Goal: Transaction & Acquisition: Purchase product/service

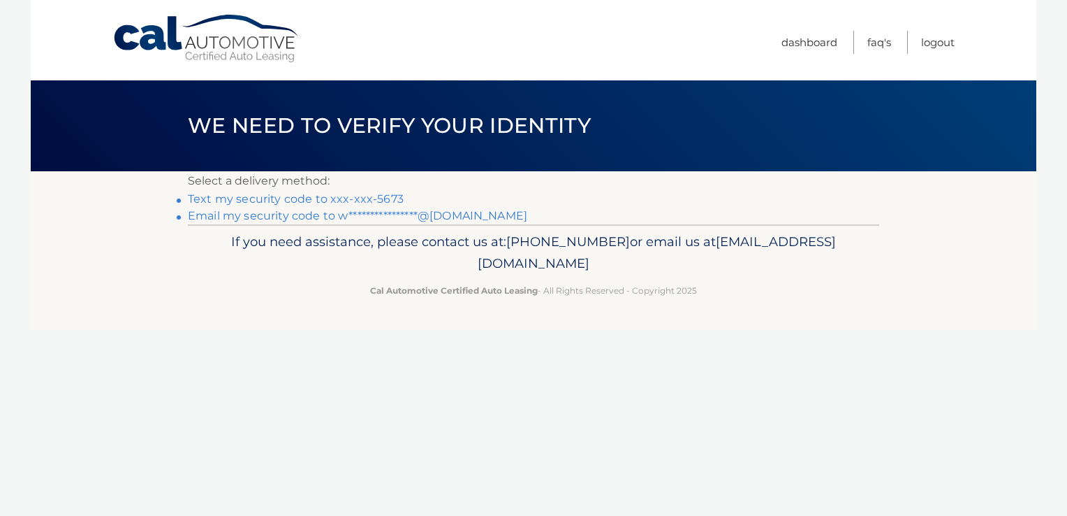
click at [237, 192] on link "Text my security code to xxx-xxx-5673" at bounding box center [296, 198] width 216 height 13
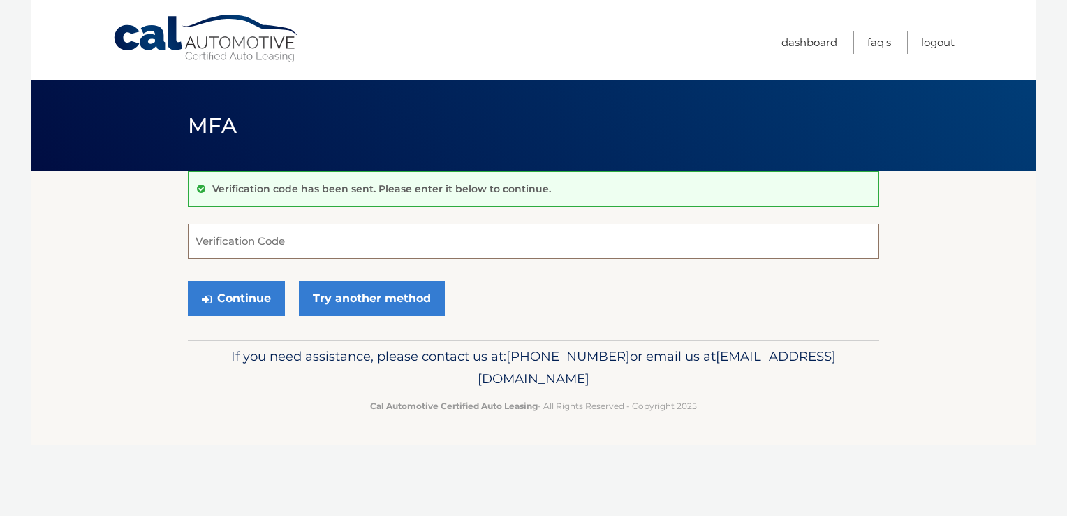
click at [262, 243] on input "Verification Code" at bounding box center [534, 241] width 692 height 35
type input "363930"
click at [245, 292] on button "Continue" at bounding box center [236, 298] width 97 height 35
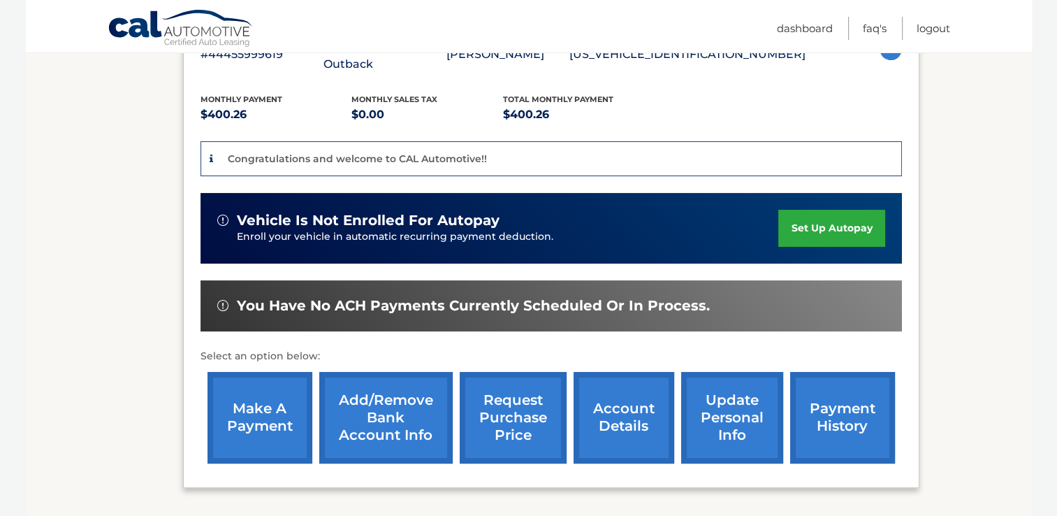
scroll to position [240, 0]
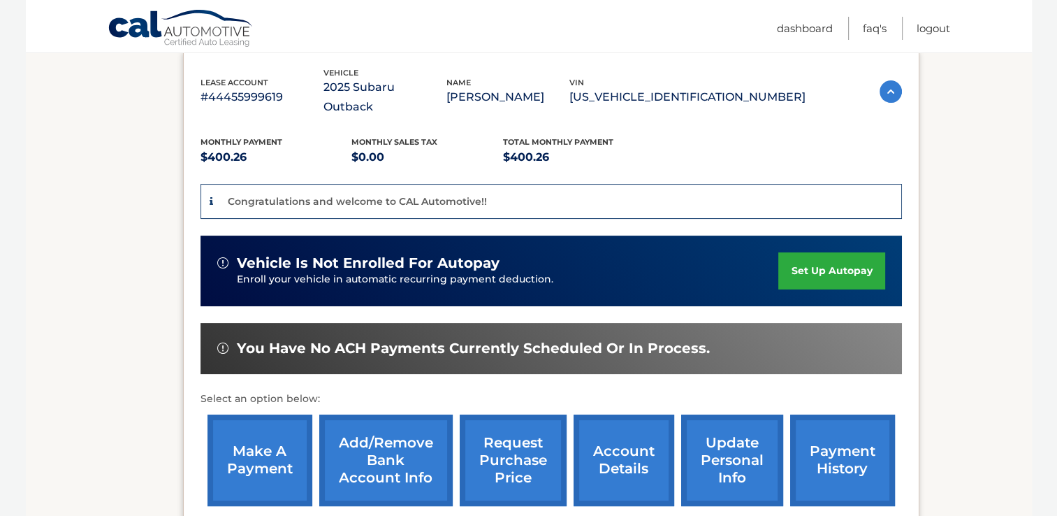
click at [257, 431] on link "make a payment" at bounding box center [259, 460] width 105 height 92
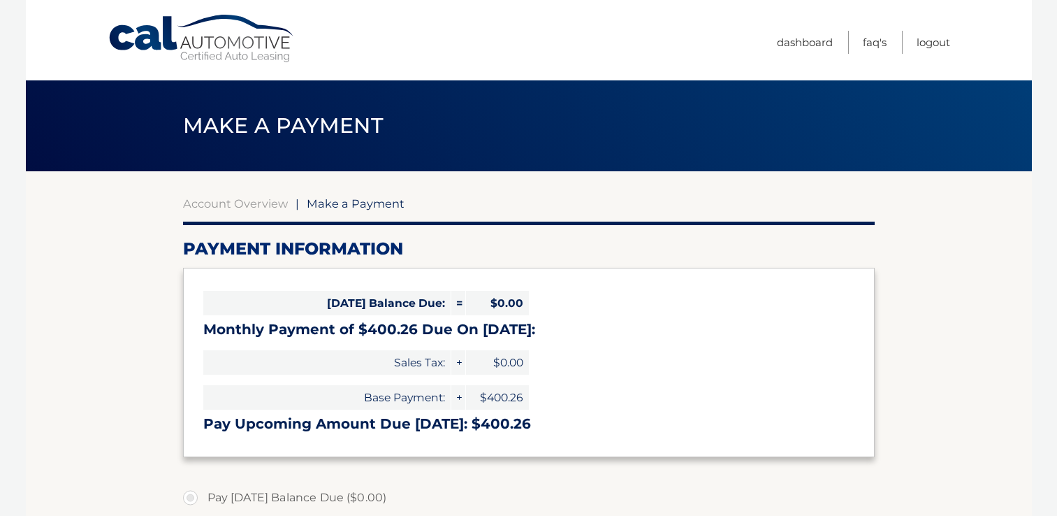
select select "YzU4MjVjYzItZDExNi00MjMxLWFmZDYtNDI0MTU0MjVjNzll"
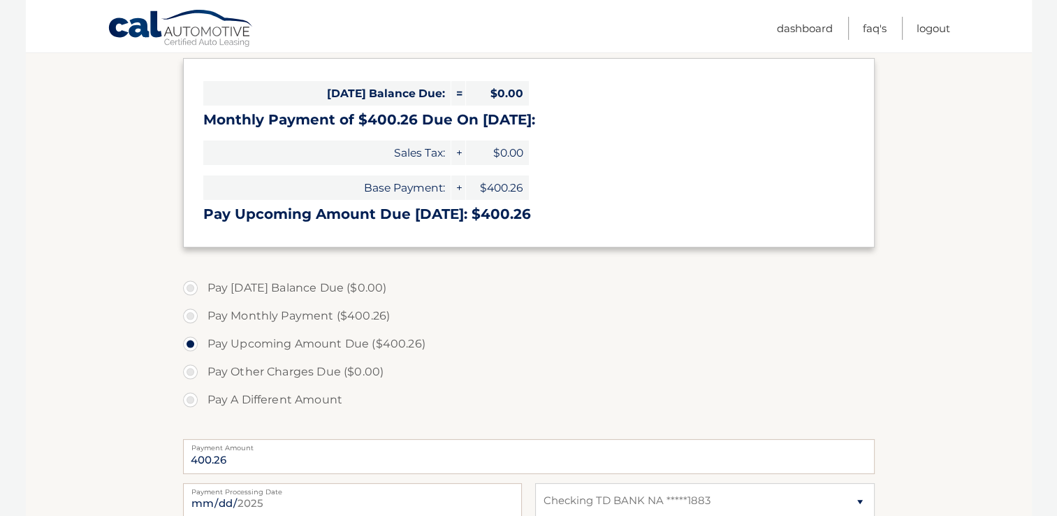
scroll to position [279, 0]
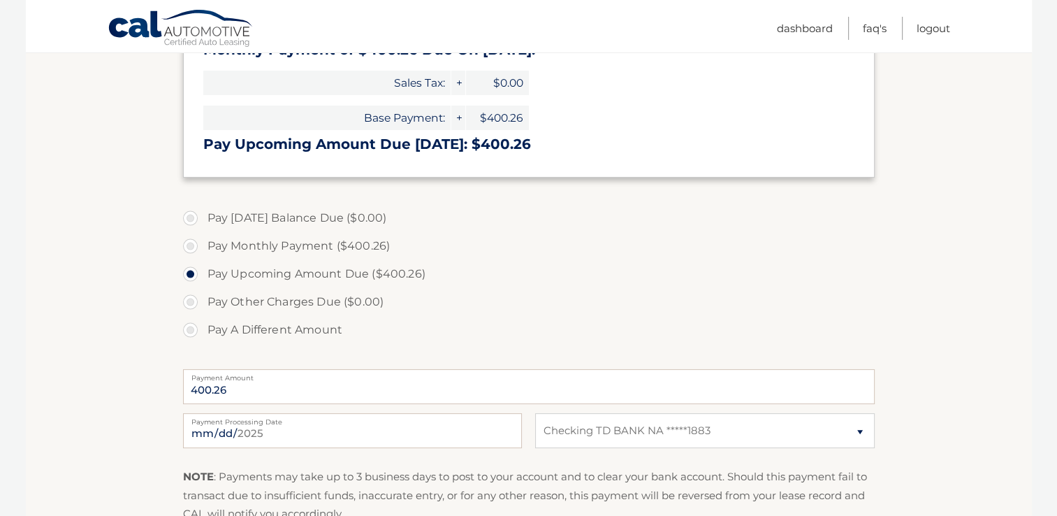
click at [189, 246] on label "Pay Monthly Payment ($400.26)" at bounding box center [529, 246] width 692 height 28
click at [189, 246] on input "Pay Monthly Payment ($400.26)" at bounding box center [196, 243] width 14 height 22
radio input "true"
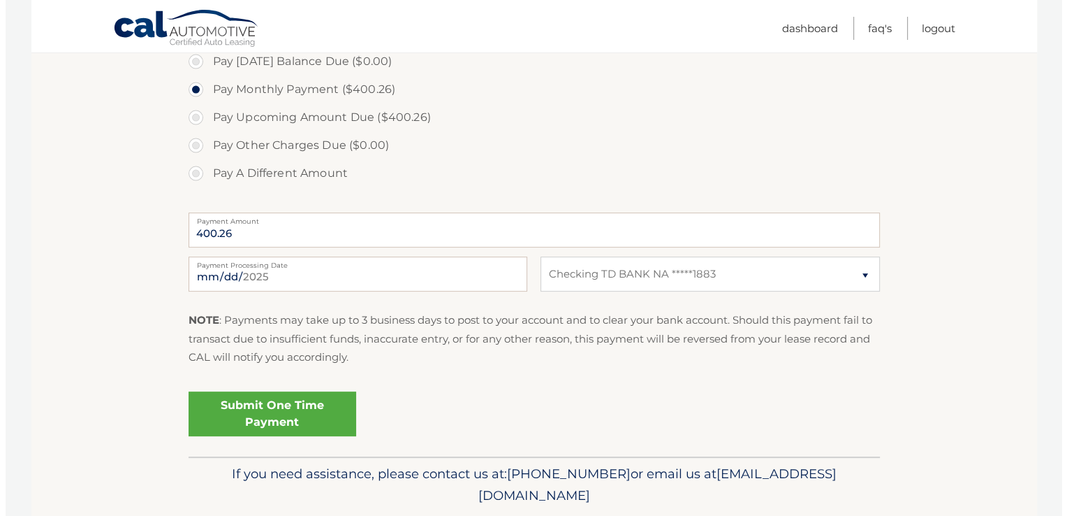
scroll to position [411, 0]
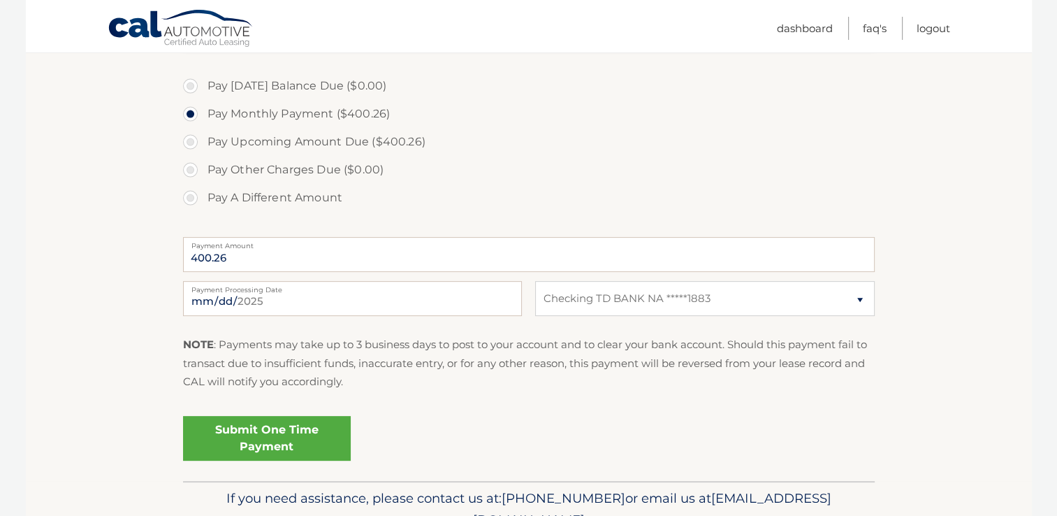
click at [273, 441] on link "Submit One Time Payment" at bounding box center [267, 438] width 168 height 45
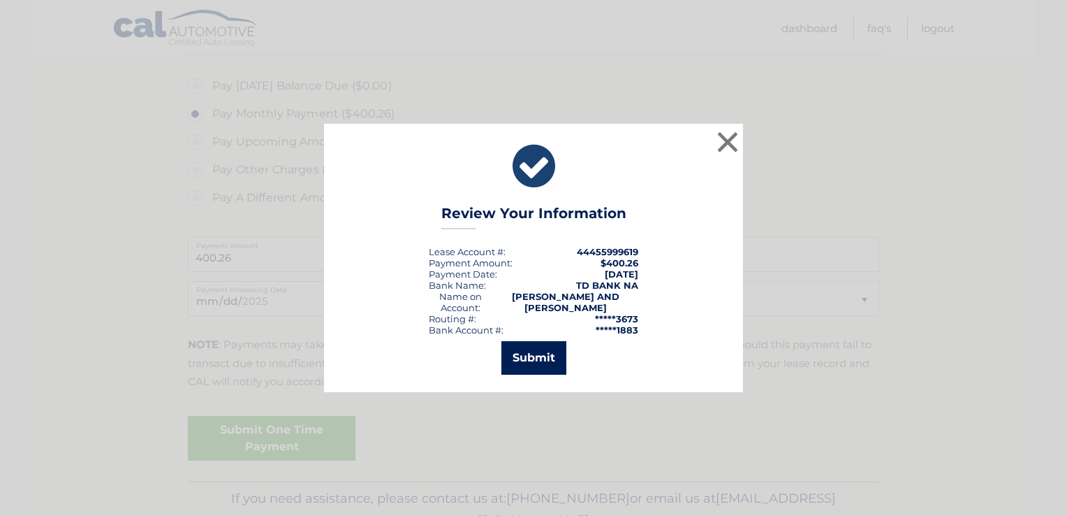
click at [530, 357] on button "Submit" at bounding box center [534, 358] width 65 height 34
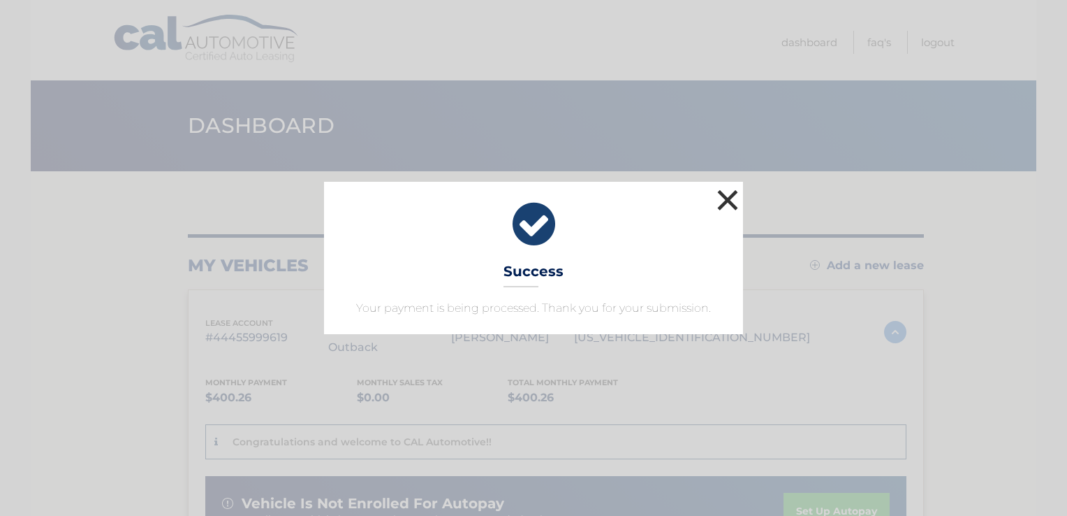
click at [728, 198] on button "×" at bounding box center [728, 200] width 28 height 28
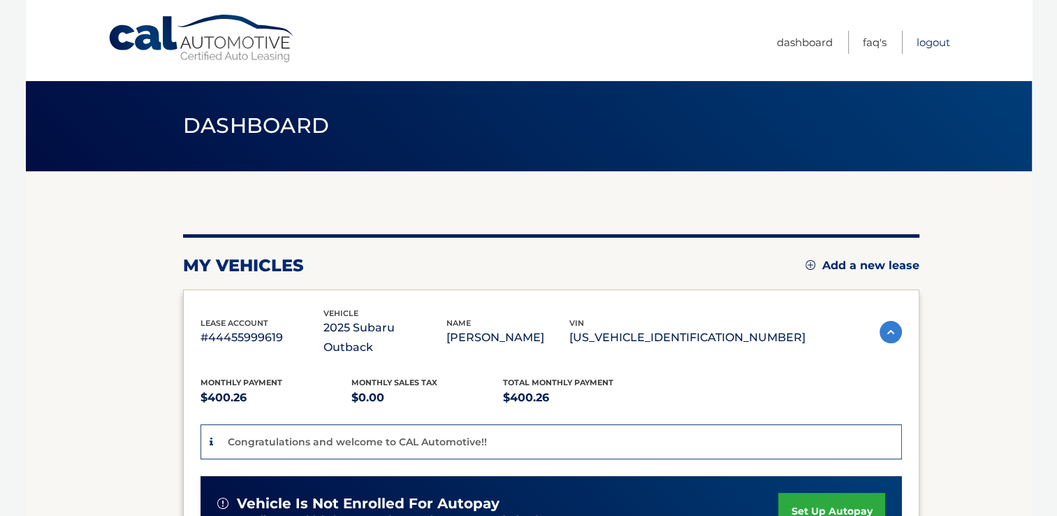
click at [940, 43] on link "Logout" at bounding box center [933, 42] width 34 height 23
